Goal: Information Seeking & Learning: Learn about a topic

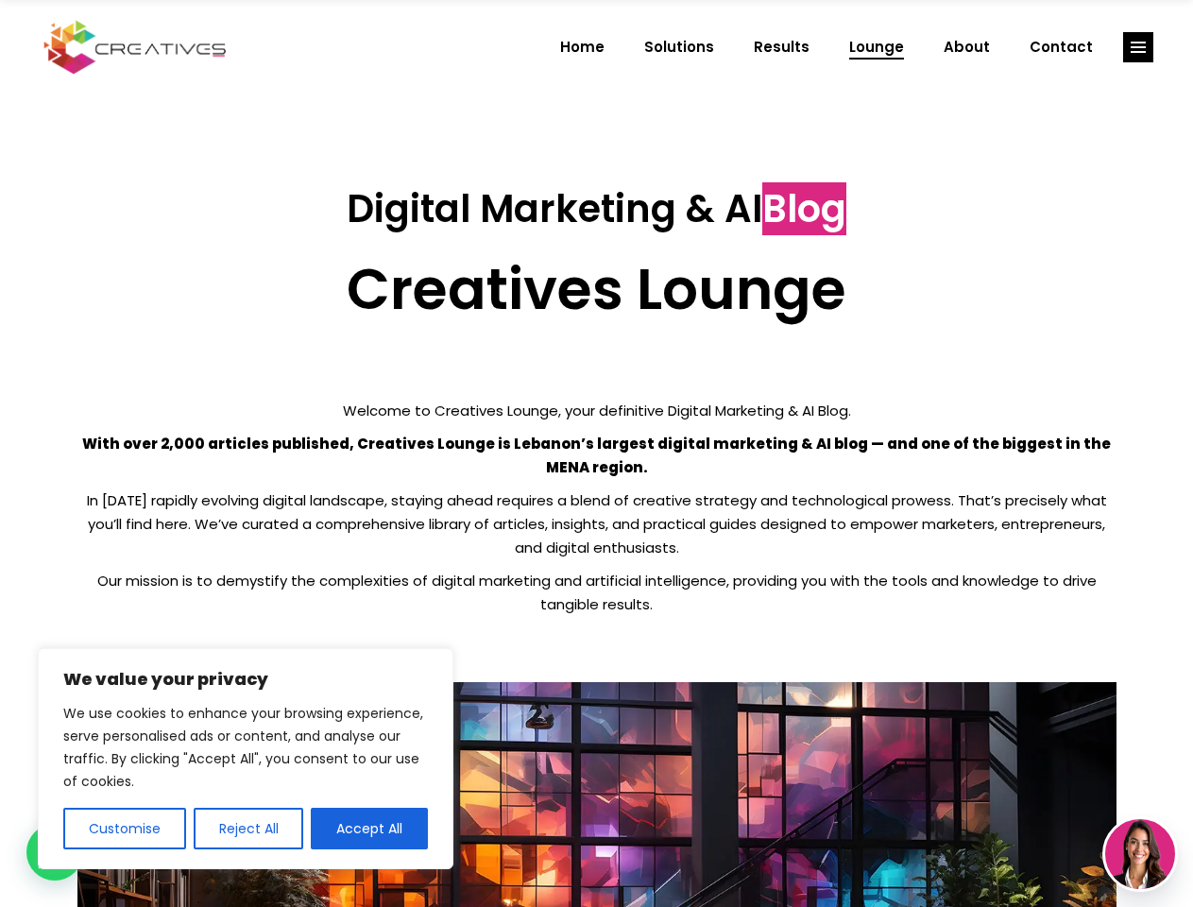
click at [596, 454] on p "With over 2,000 articles published, Creatives Lounge is Lebanon’s largest digit…" at bounding box center [596, 455] width 1039 height 47
click at [124, 829] on button "Customise" at bounding box center [124, 829] width 123 height 42
click at [0, 0] on div at bounding box center [0, 0] width 0 height 0
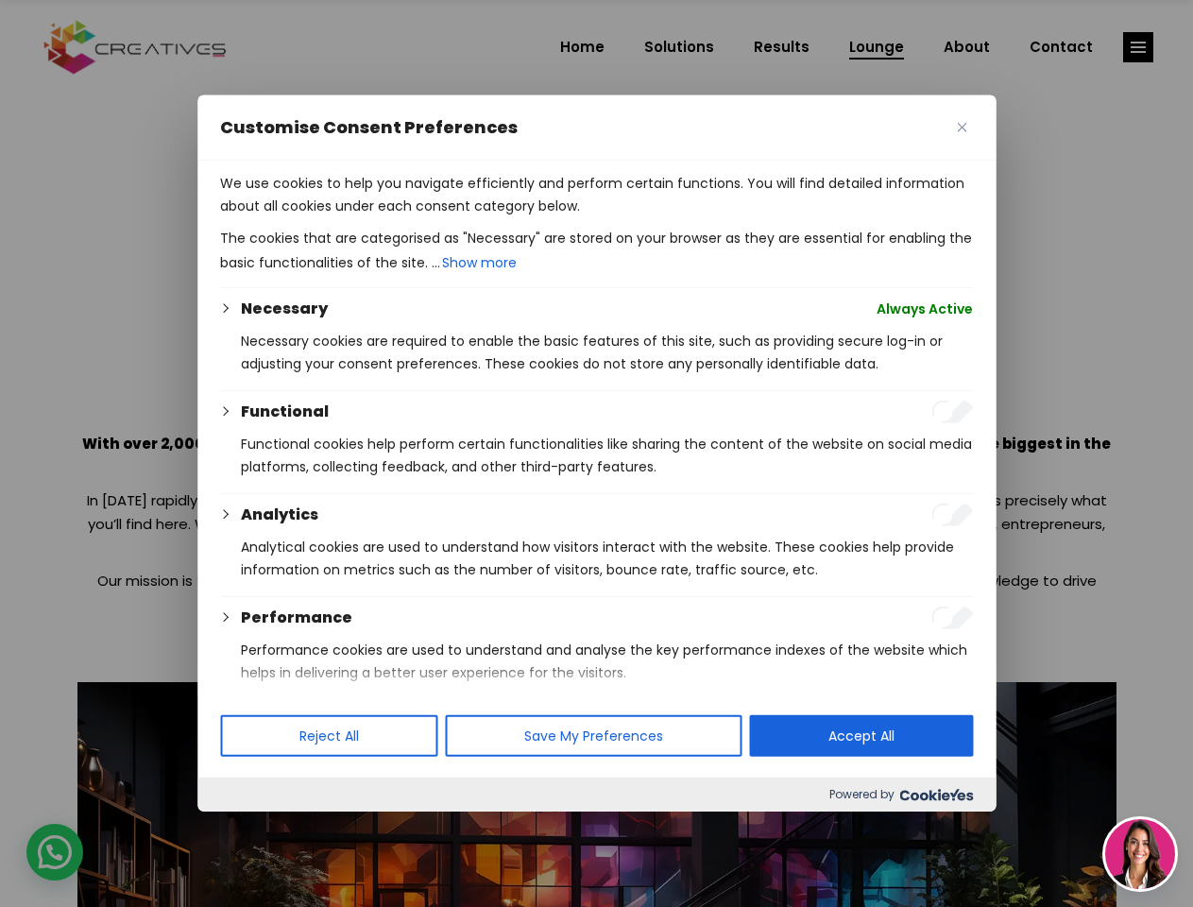
click at [1139, 47] on div at bounding box center [596, 453] width 1193 height 907
click at [1141, 854] on img at bounding box center [1141, 854] width 70 height 70
